Goal: Information Seeking & Learning: Learn about a topic

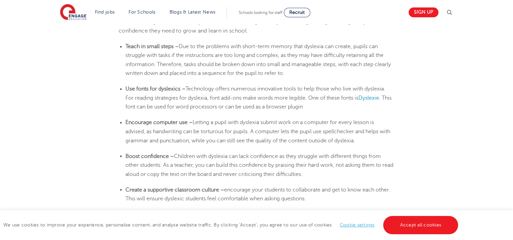
scroll to position [1149, 0]
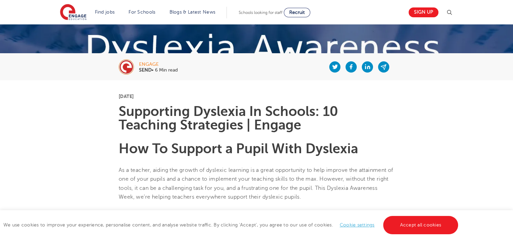
scroll to position [107, 0]
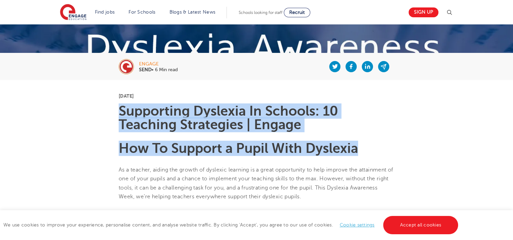
drag, startPoint x: 119, startPoint y: 108, endPoint x: 358, endPoint y: 150, distance: 242.8
copy section "Supporting [MEDICAL_DATA] In Schools: 10 Teaching Strategies | Engage How To Su…"
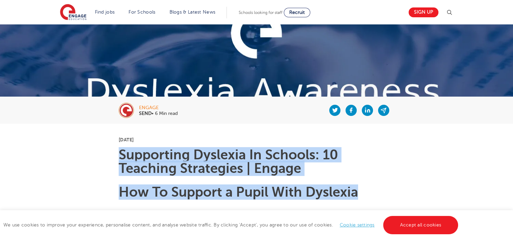
scroll to position [0, 0]
